Goal: Task Accomplishment & Management: Manage account settings

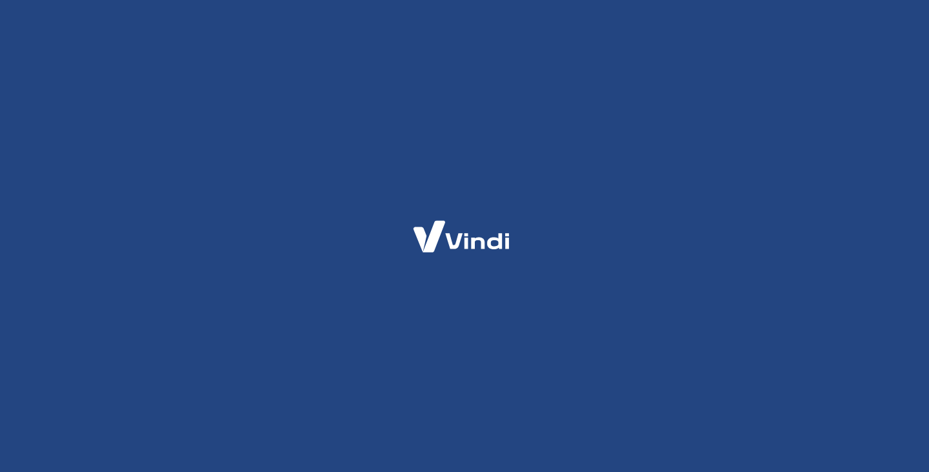
click at [503, 101] on div at bounding box center [464, 236] width 929 height 472
